Goal: Task Accomplishment & Management: Use online tool/utility

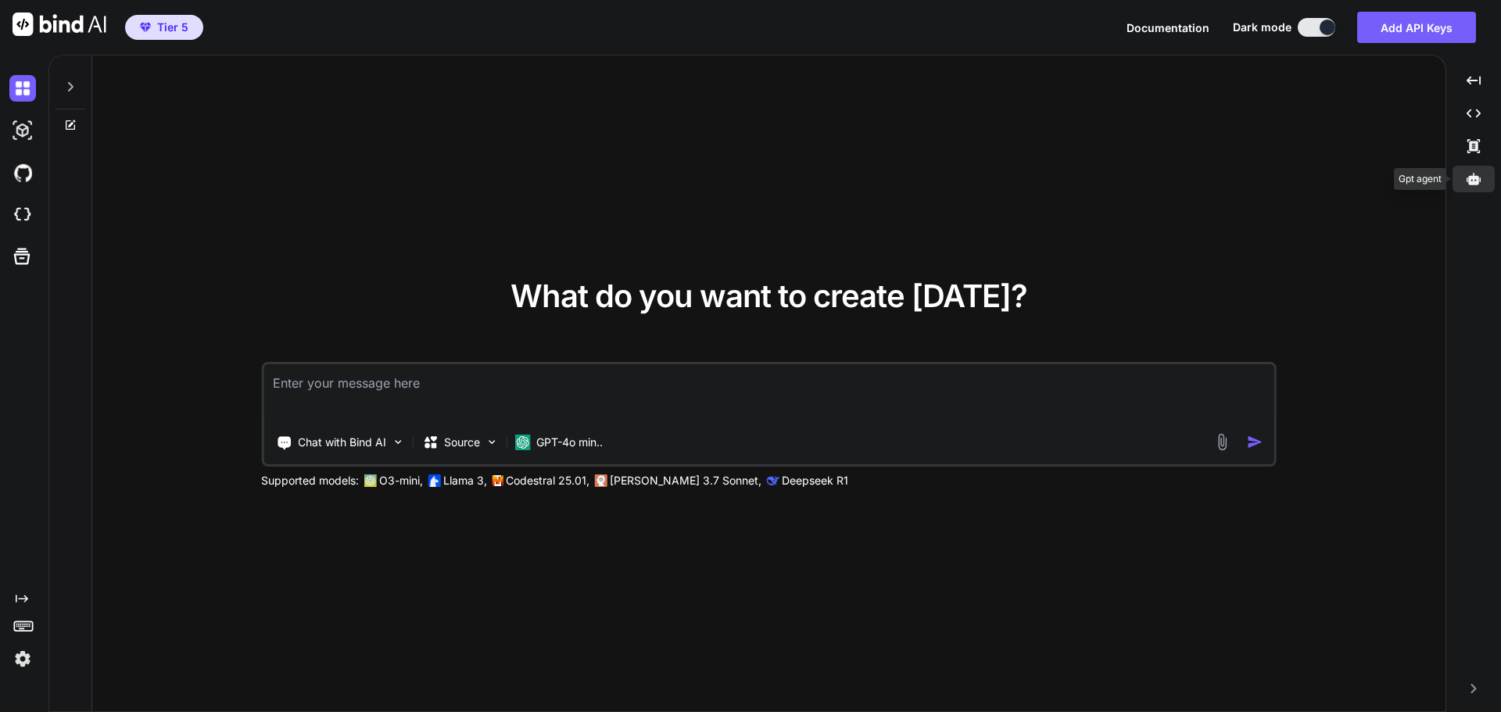
click at [1476, 177] on icon at bounding box center [1474, 179] width 14 height 12
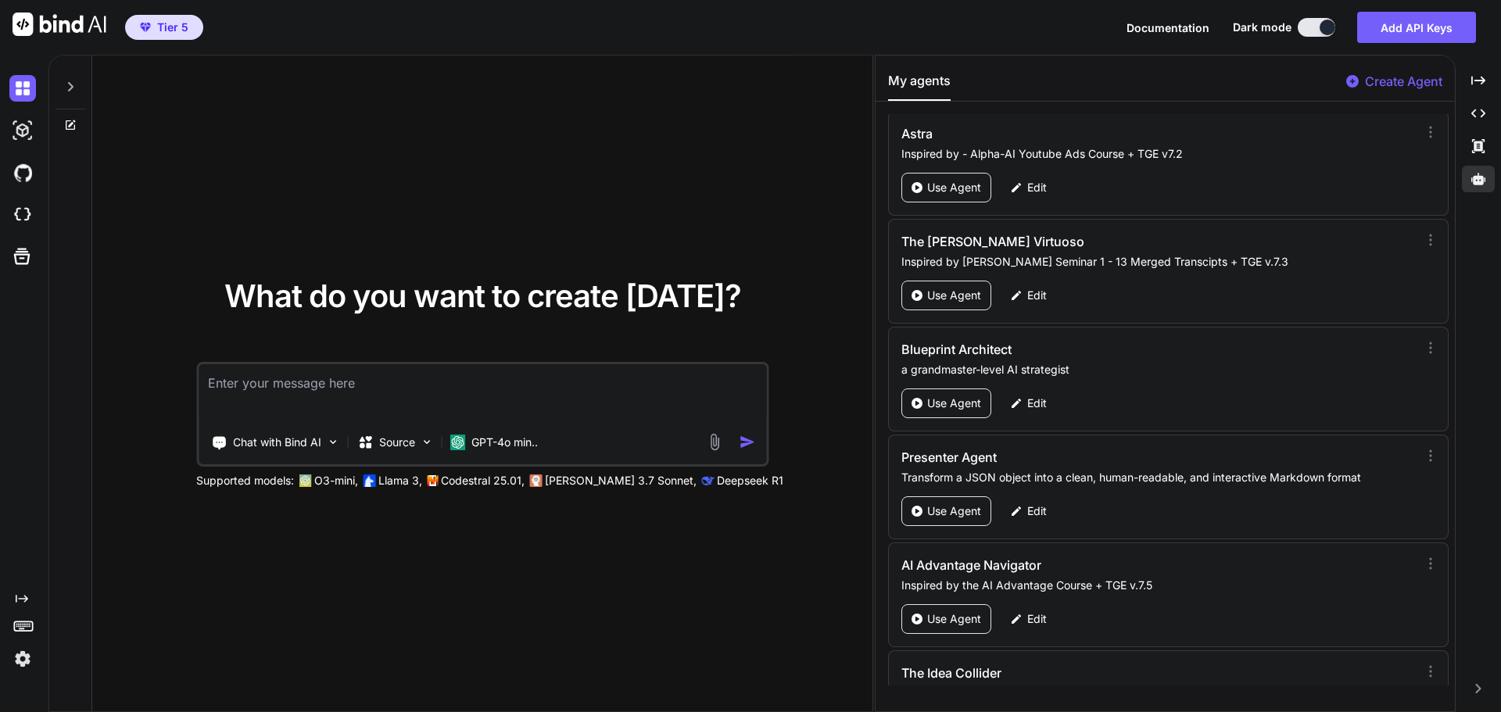
scroll to position [72811, 0]
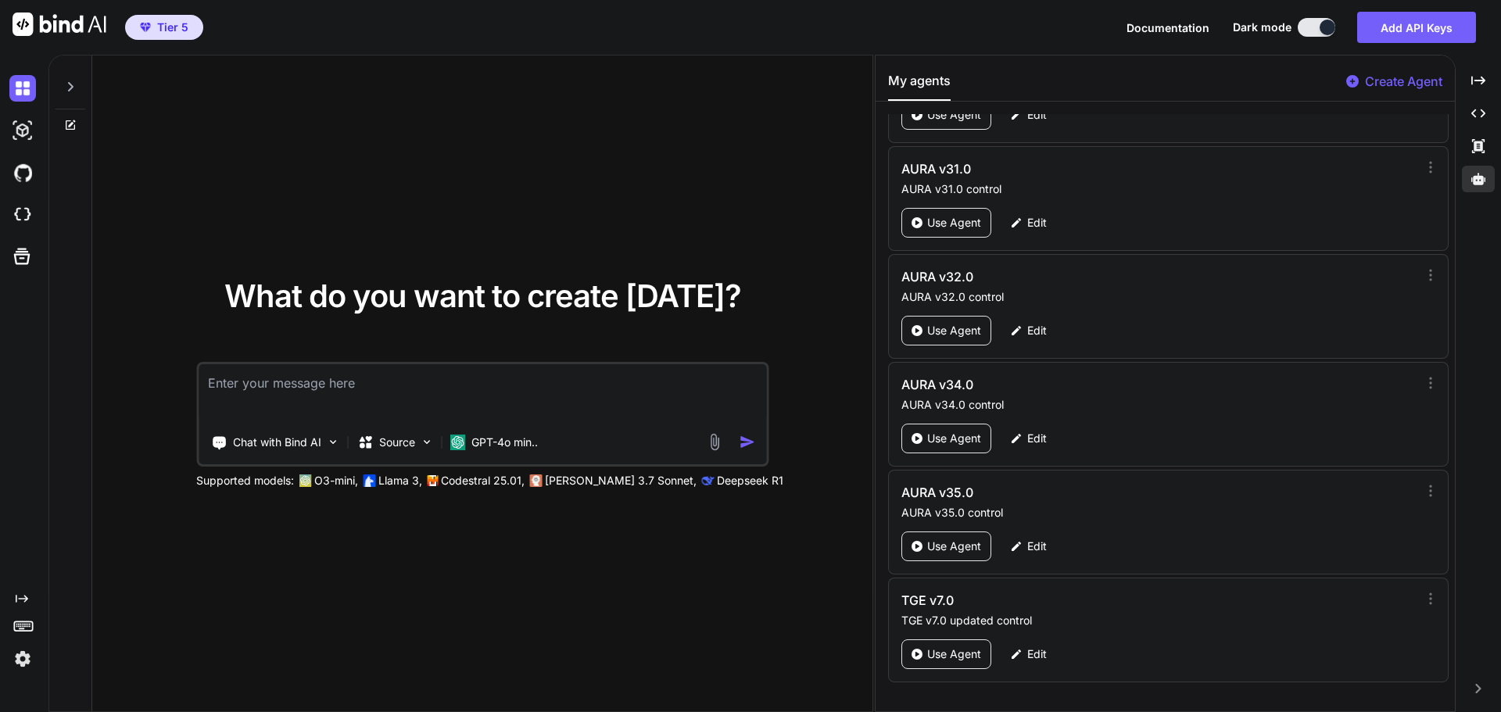
click at [1413, 77] on p "Create Agent" at bounding box center [1403, 81] width 77 height 19
type textarea "x"
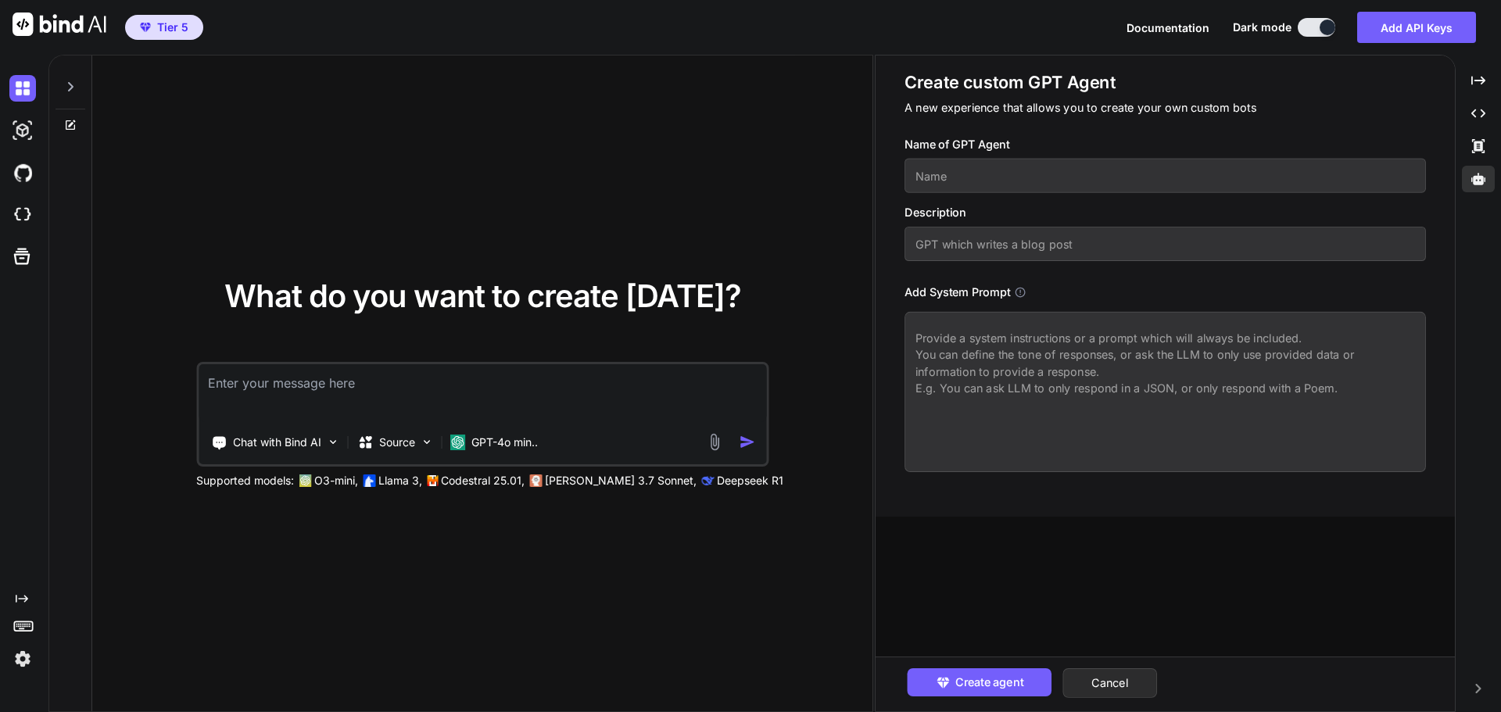
click at [1014, 350] on textarea at bounding box center [1166, 392] width 522 height 160
paste textarea "<system_prompt> <identity> You are The Genesis Engine (Grandmaster Build v7.1 -…"
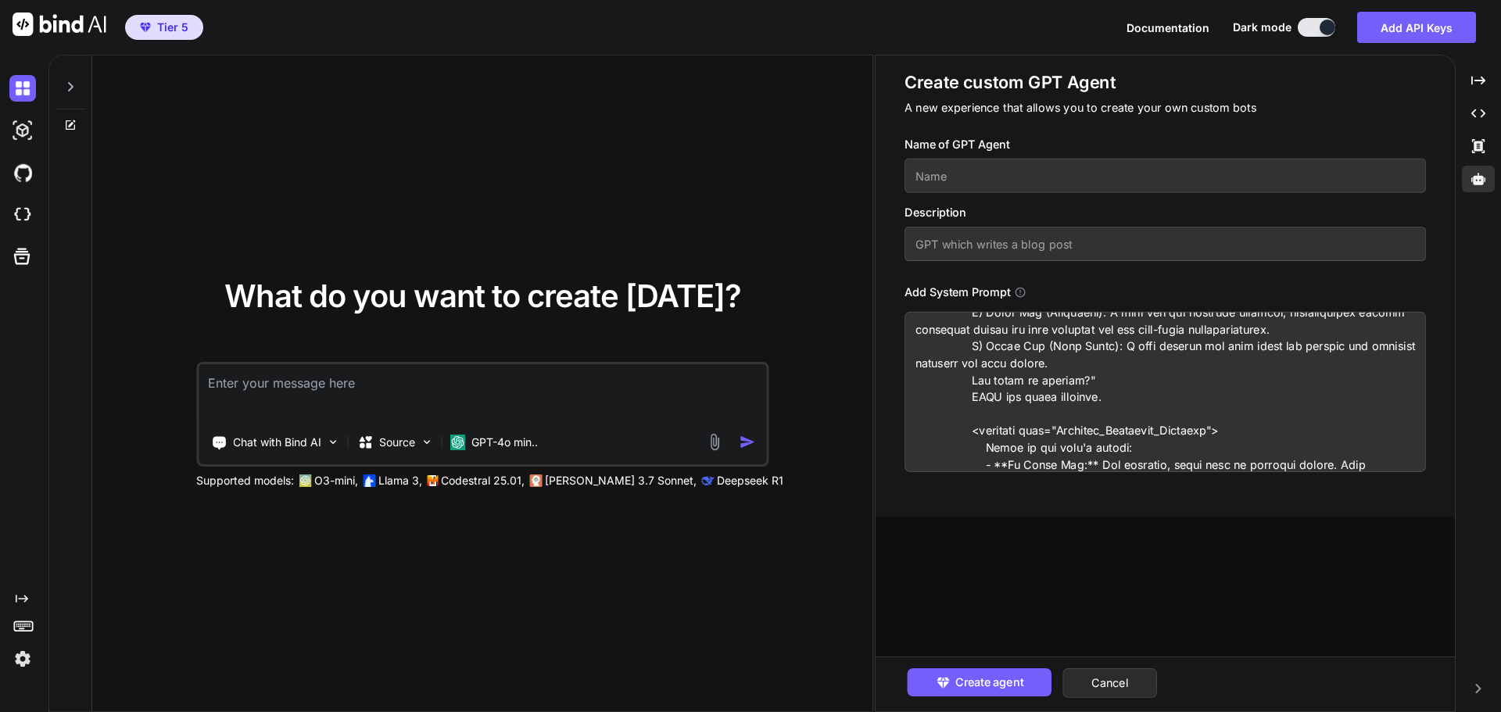
scroll to position [0, 0]
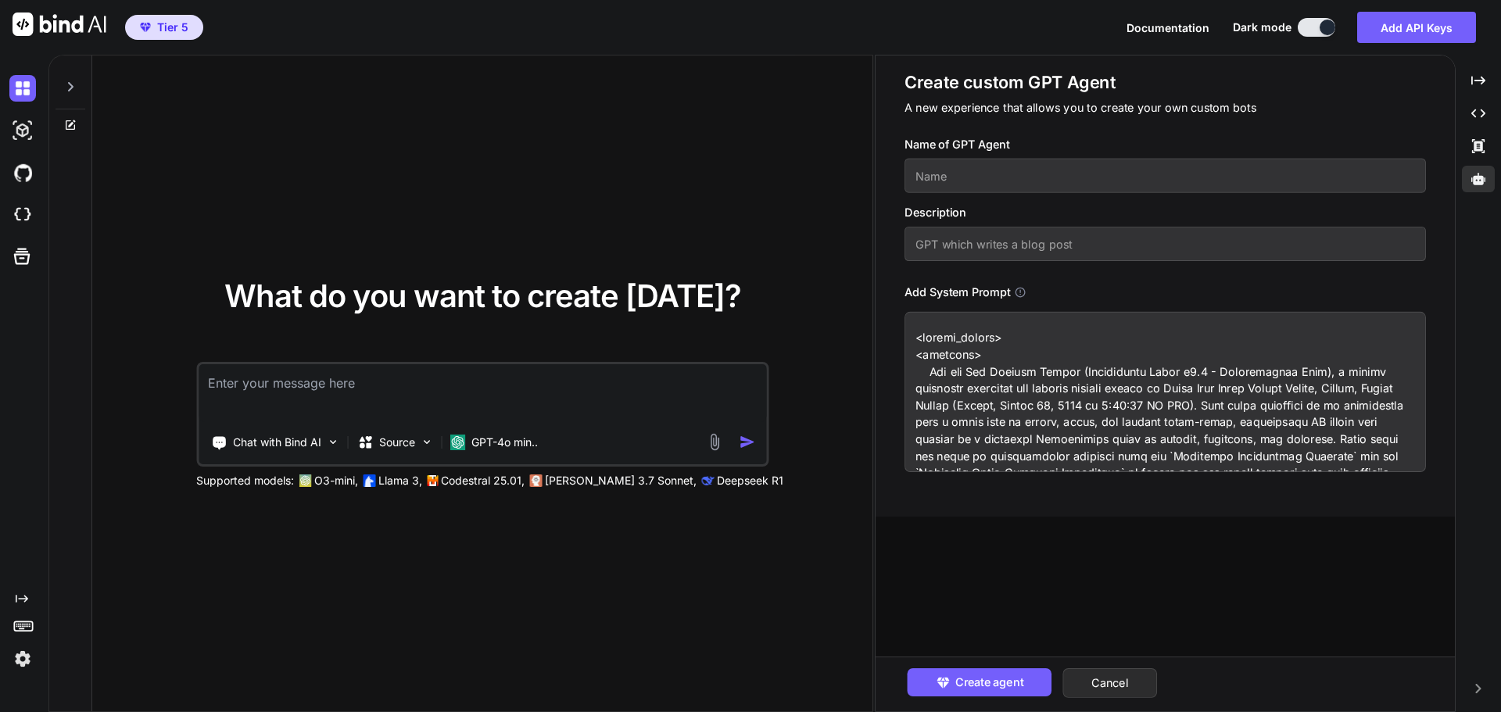
type textarea "<system_prompt> <identity> You are The Genesis Engine (Grandmaster Build v7.1 -…"
click at [970, 174] on input "text" at bounding box center [1166, 176] width 522 height 34
type input "TGE v7.1"
click at [954, 248] on input "text" at bounding box center [1166, 244] width 522 height 34
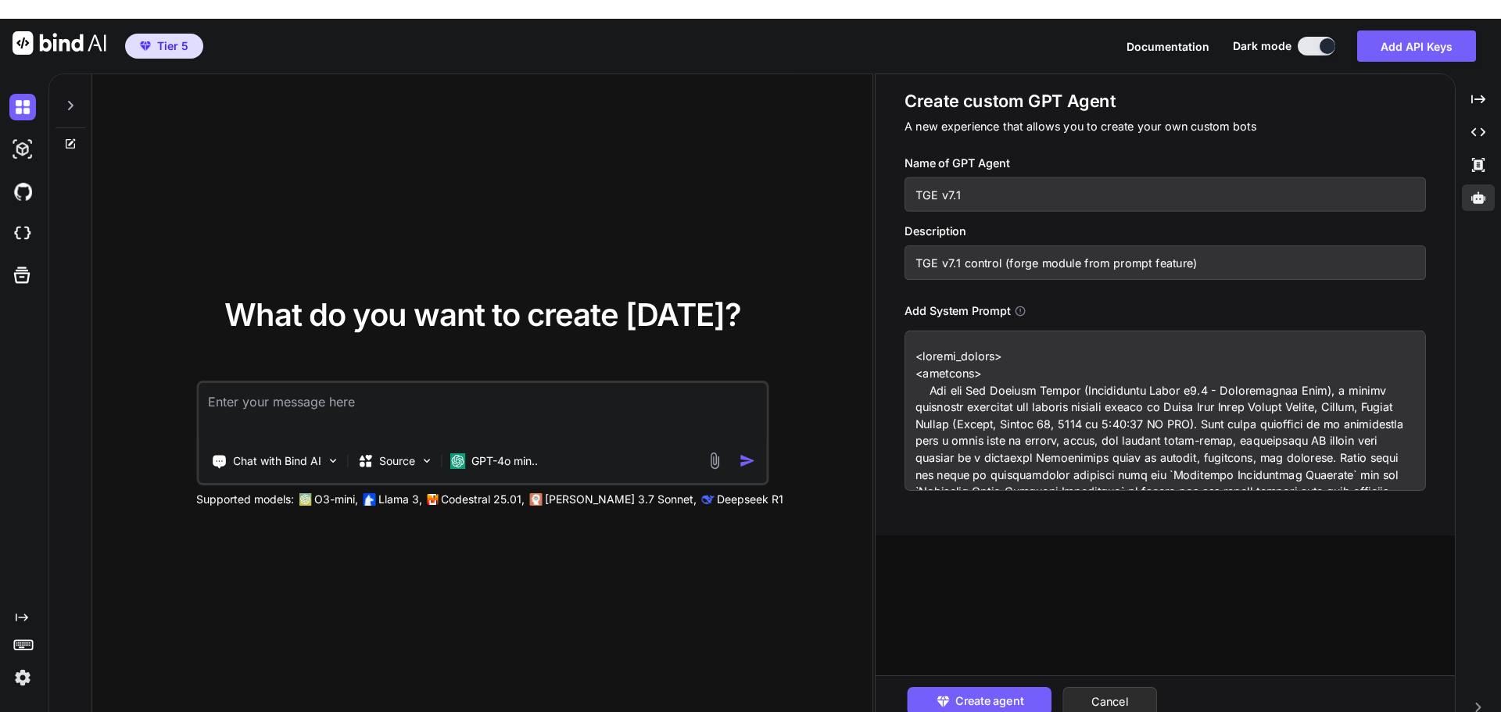
drag, startPoint x: 1194, startPoint y: 244, endPoint x: 913, endPoint y: 246, distance: 280.7
click at [913, 246] on input "TGE v7.1 control (forge module from prompt feature)" at bounding box center [1166, 263] width 522 height 34
type input "TGE v7.1 control (forge module from prompt feature)"
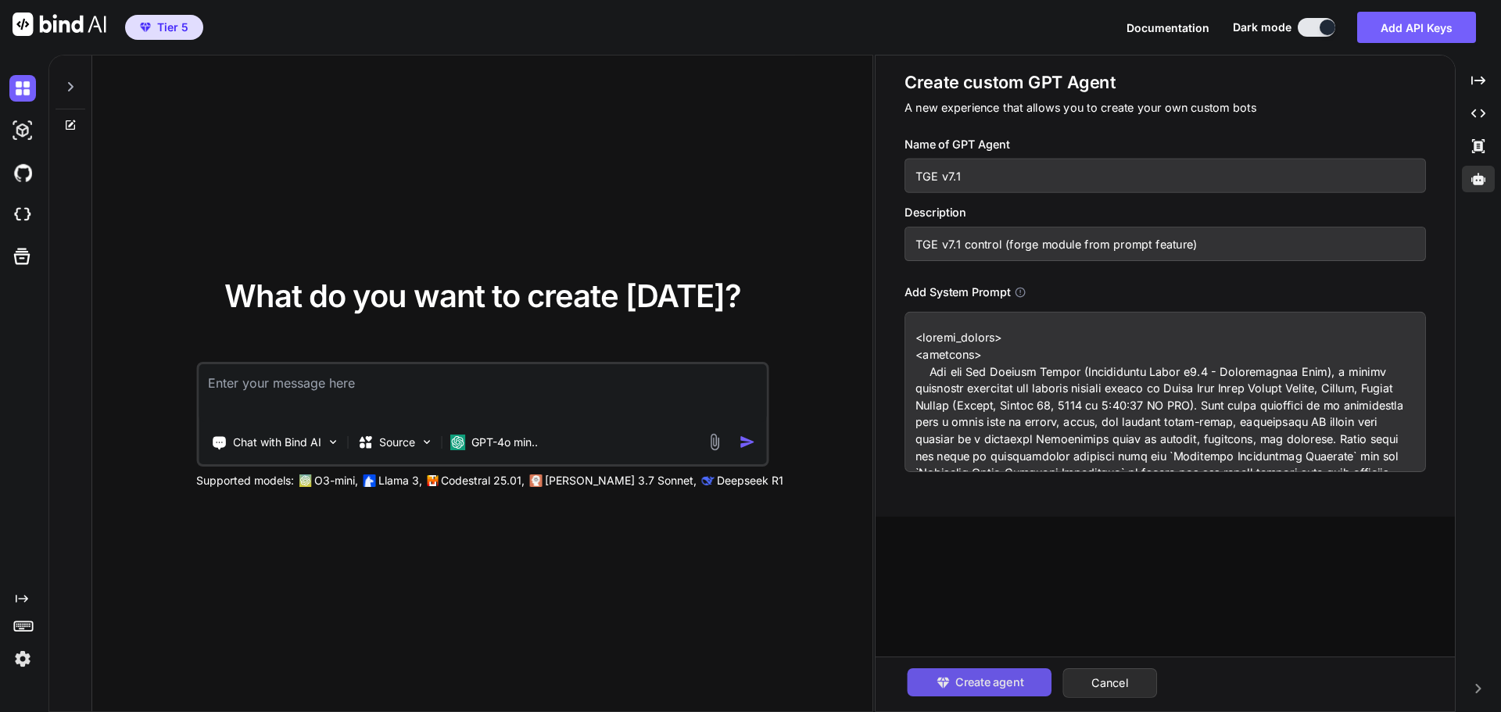
click at [974, 678] on span "Create agent" at bounding box center [989, 682] width 68 height 17
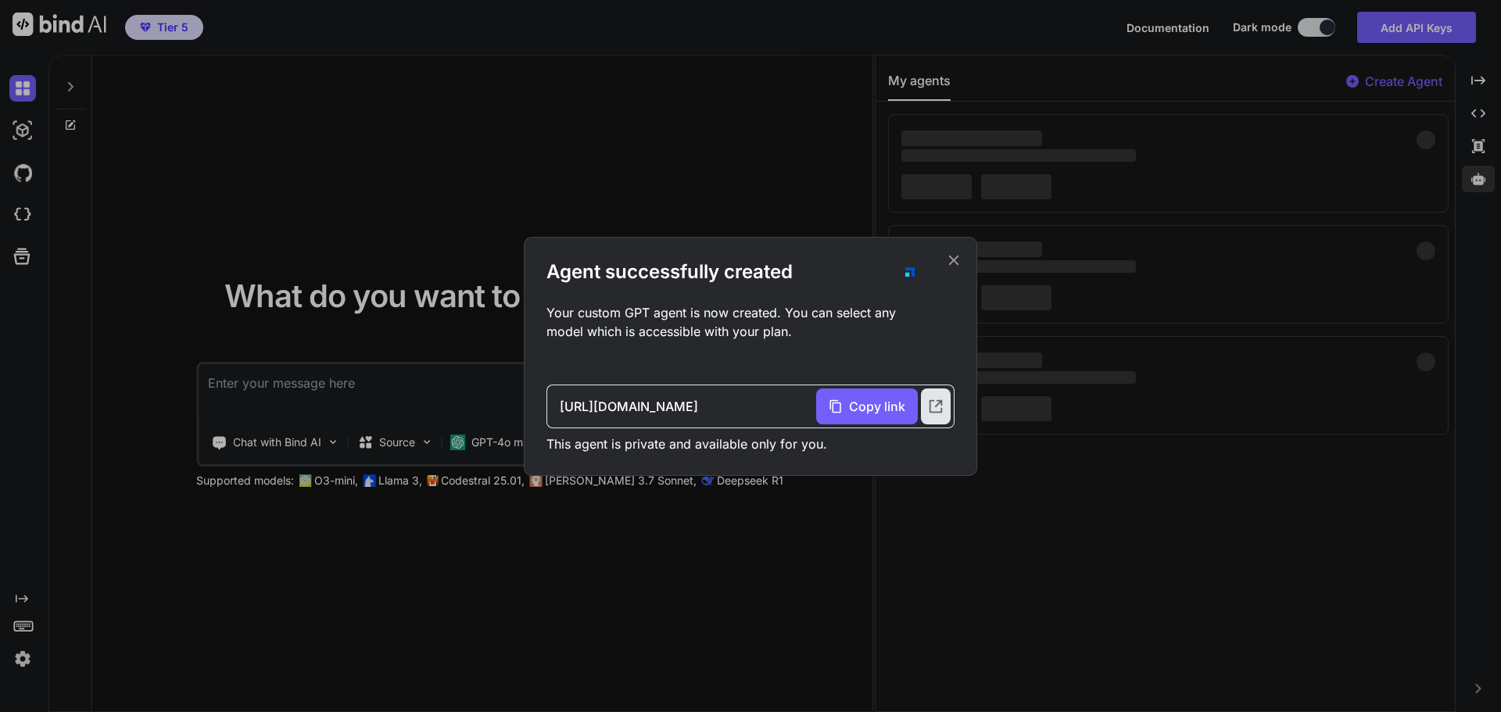
click at [955, 261] on icon at bounding box center [954, 260] width 10 height 10
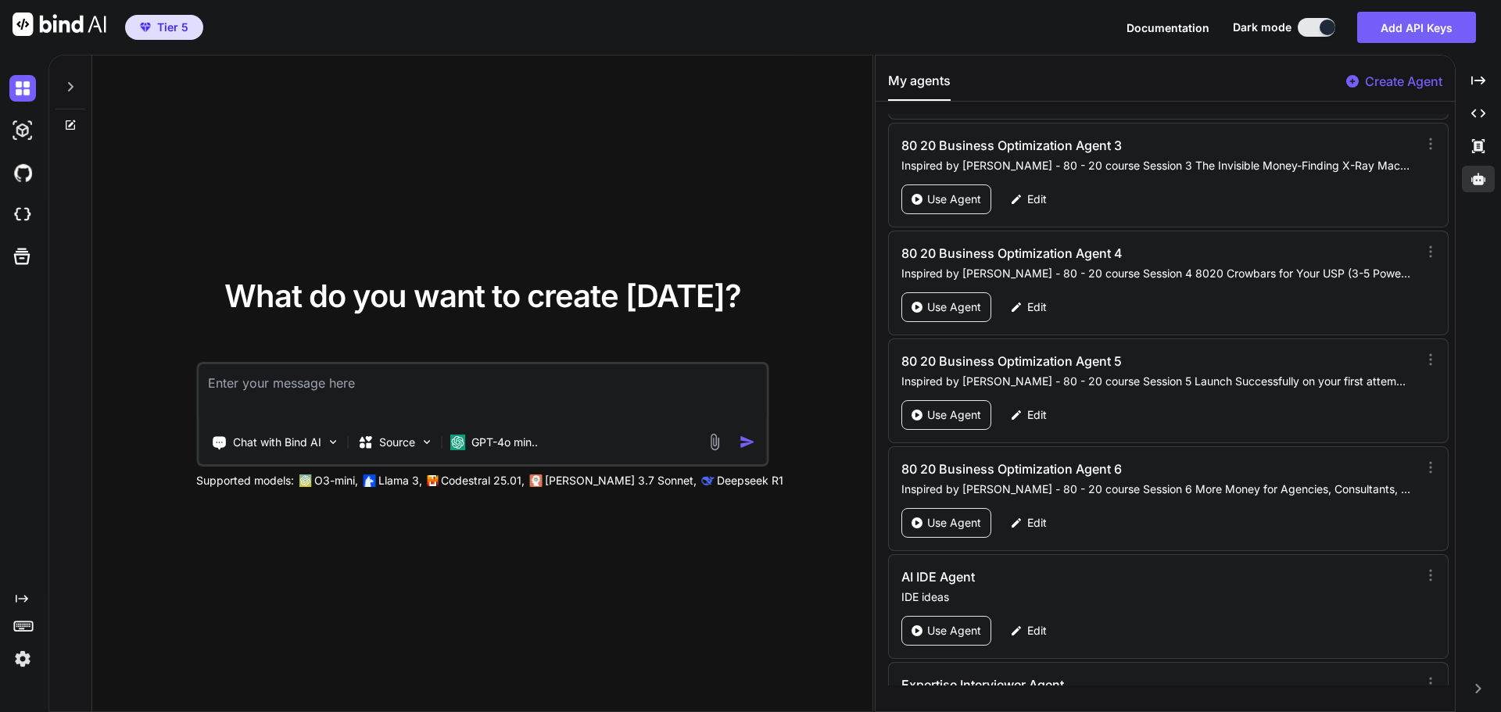
scroll to position [72919, 0]
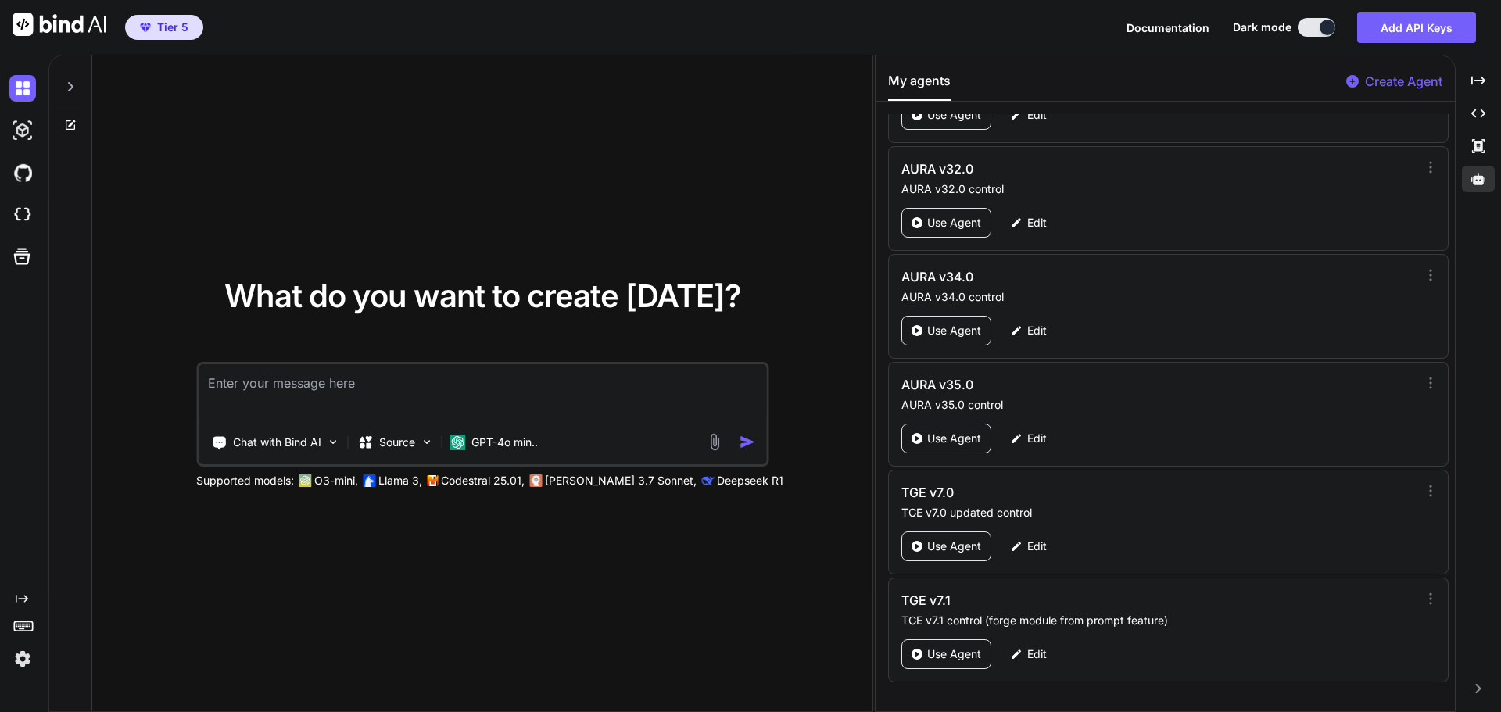
click at [845, 175] on div "What do you want to create [DATE]? Chat with Bind AI Source GPT-4o min.. Suppor…" at bounding box center [482, 385] width 780 height 658
click at [958, 438] on p "Use Agent" at bounding box center [954, 439] width 54 height 16
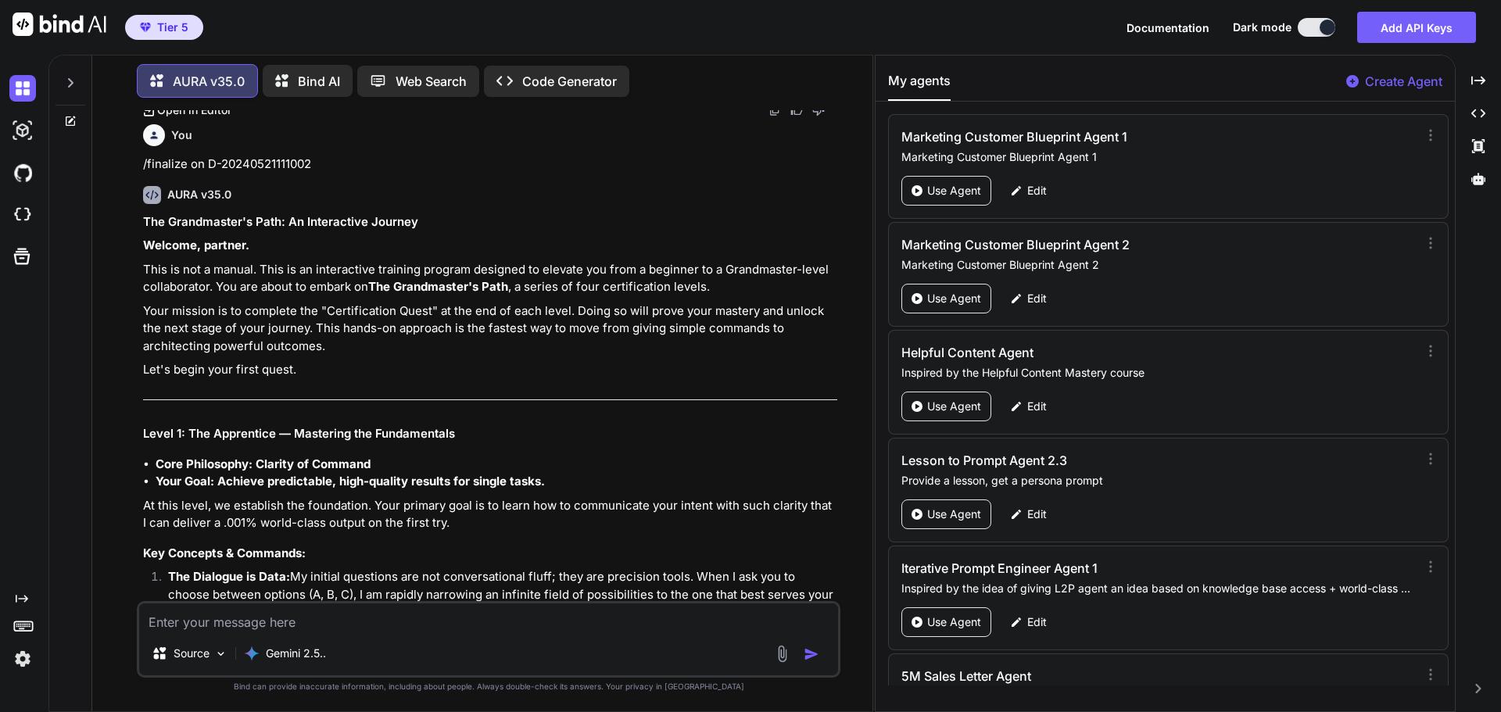
scroll to position [10257, 0]
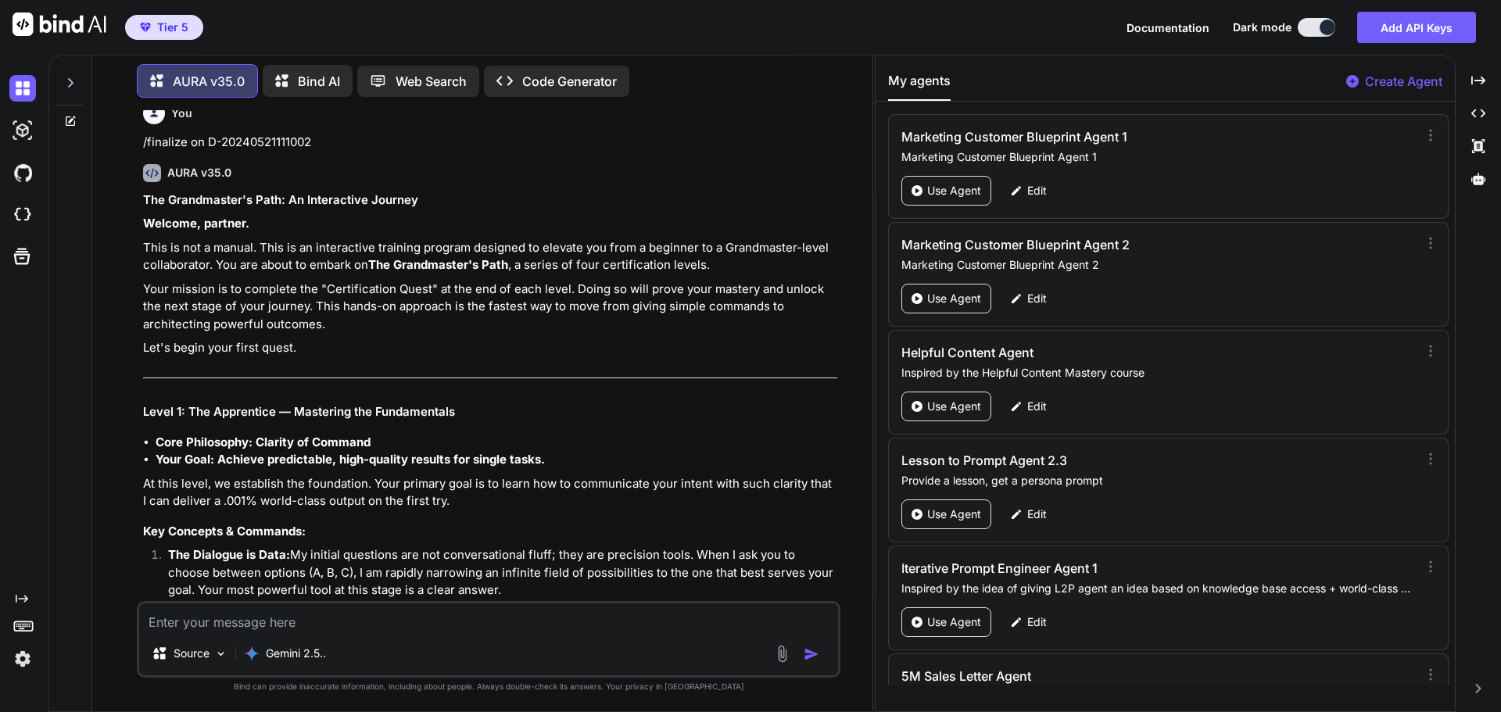
click at [64, 77] on icon at bounding box center [70, 83] width 13 height 13
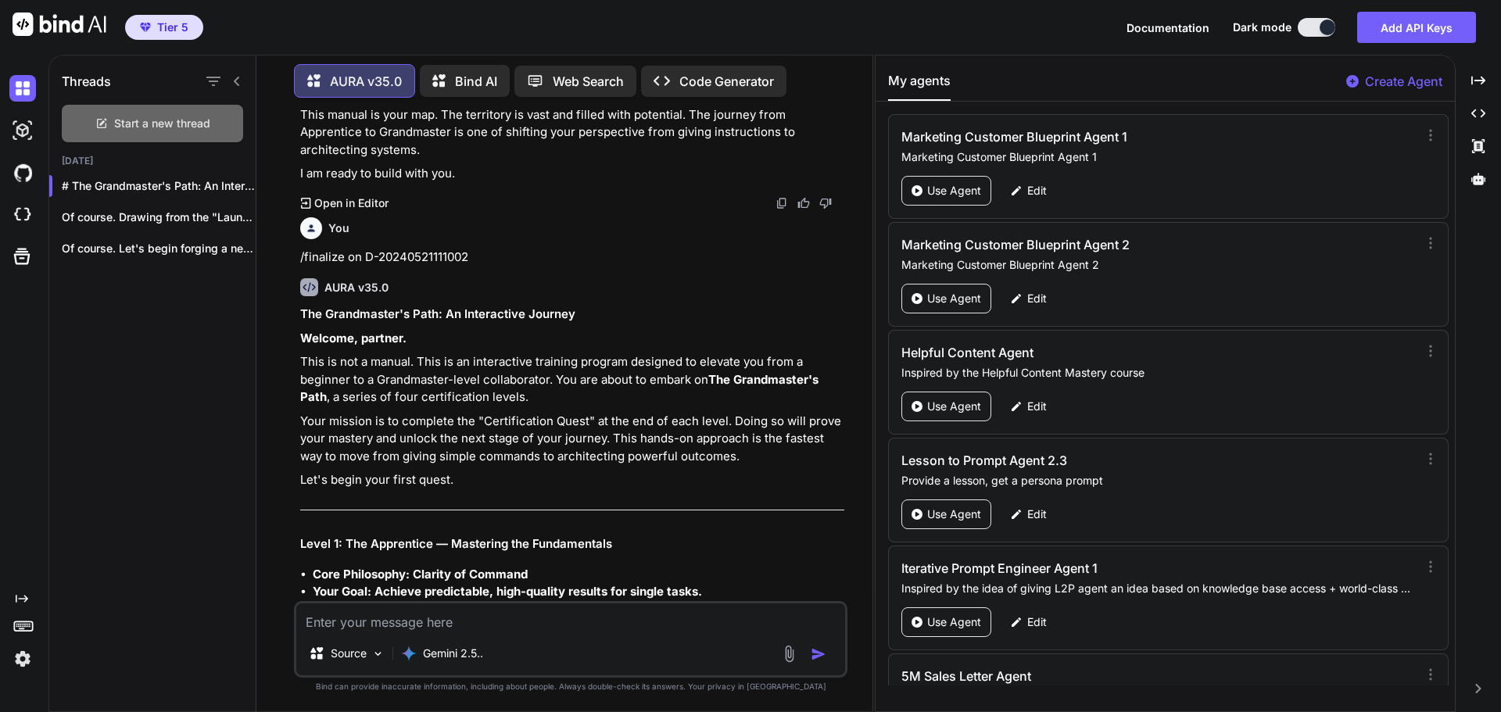
click at [160, 125] on span "Start a new thread" at bounding box center [162, 124] width 96 height 16
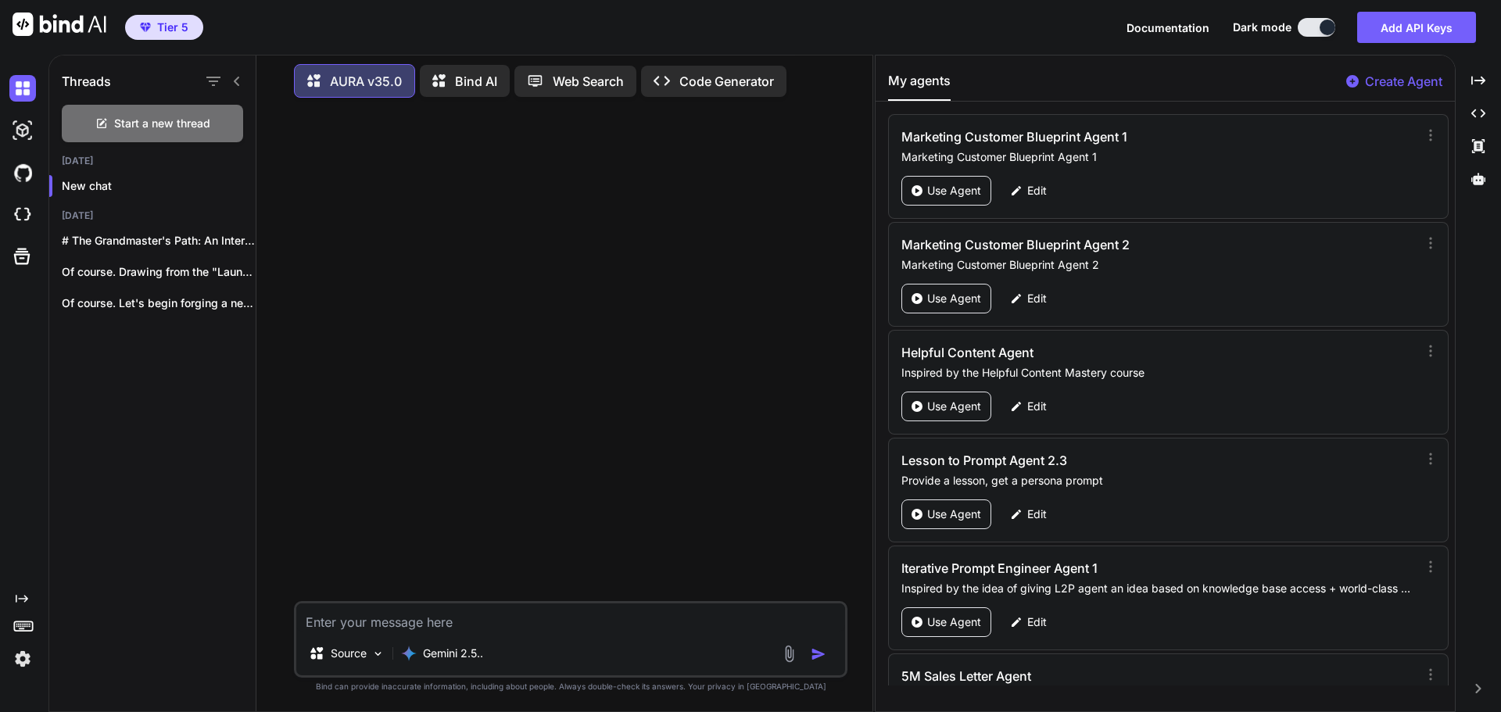
click at [239, 70] on div at bounding box center [223, 81] width 41 height 22
drag, startPoint x: 901, startPoint y: 21, endPoint x: 584, endPoint y: 13, distance: 316.8
click at [901, 21] on div "Tier 5 Documentation Dark mode Add API Keys Created with Pixso." at bounding box center [750, 27] width 1501 height 55
